Goal: Task Accomplishment & Management: Complete application form

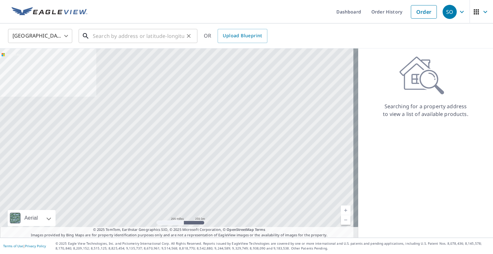
click at [152, 37] on input "text" at bounding box center [138, 36] width 91 height 18
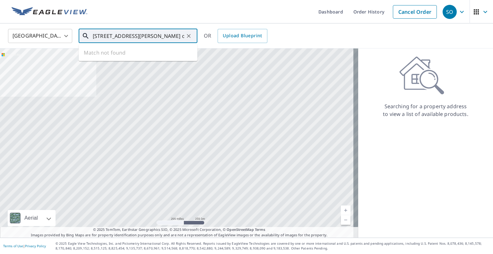
click at [152, 37] on input "[STREET_ADDRESS][PERSON_NAME] dam" at bounding box center [138, 36] width 91 height 18
click at [182, 35] on input "[STREET_ADDRESS][PERSON_NAME] dam" at bounding box center [138, 36] width 91 height 18
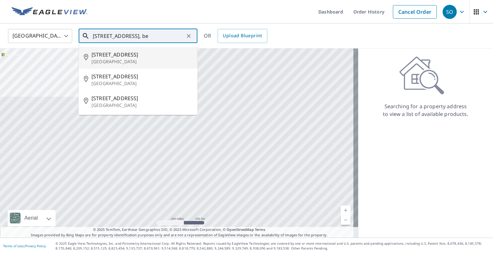
click at [136, 59] on p "[GEOGRAPHIC_DATA]" at bounding box center [141, 61] width 101 height 6
type input "[STREET_ADDRESS]"
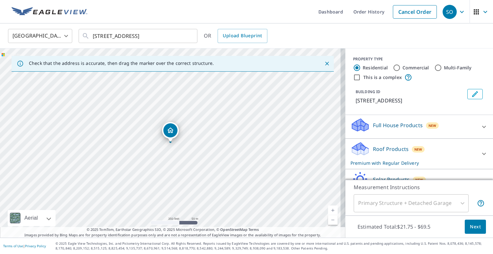
click at [472, 231] on button "Next" at bounding box center [475, 227] width 21 height 14
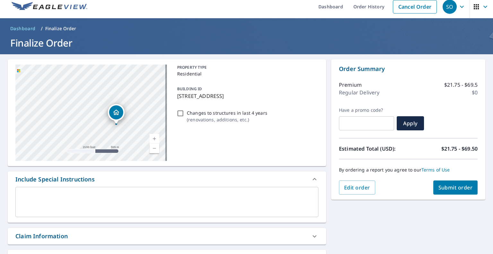
scroll to position [150, 0]
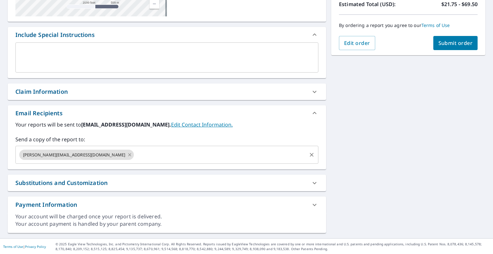
click at [127, 155] on icon at bounding box center [129, 154] width 5 height 7
checkbox input "true"
click at [82, 155] on input "text" at bounding box center [162, 155] width 288 height 12
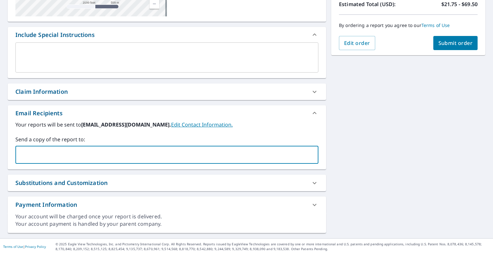
click at [82, 155] on input "text" at bounding box center [162, 155] width 288 height 12
type input "[PERSON_NAME][EMAIL_ADDRESS][DOMAIN_NAME]"
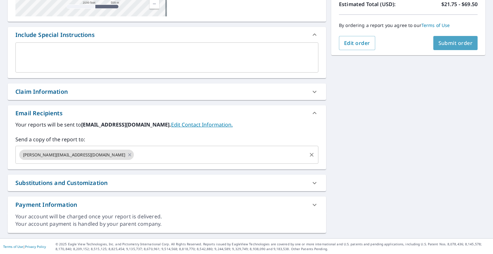
click at [444, 46] on button "Submit order" at bounding box center [455, 43] width 45 height 14
checkbox input "true"
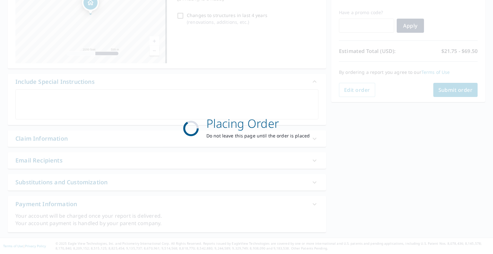
scroll to position [102, 0]
